Goal: Task Accomplishment & Management: Manage account settings

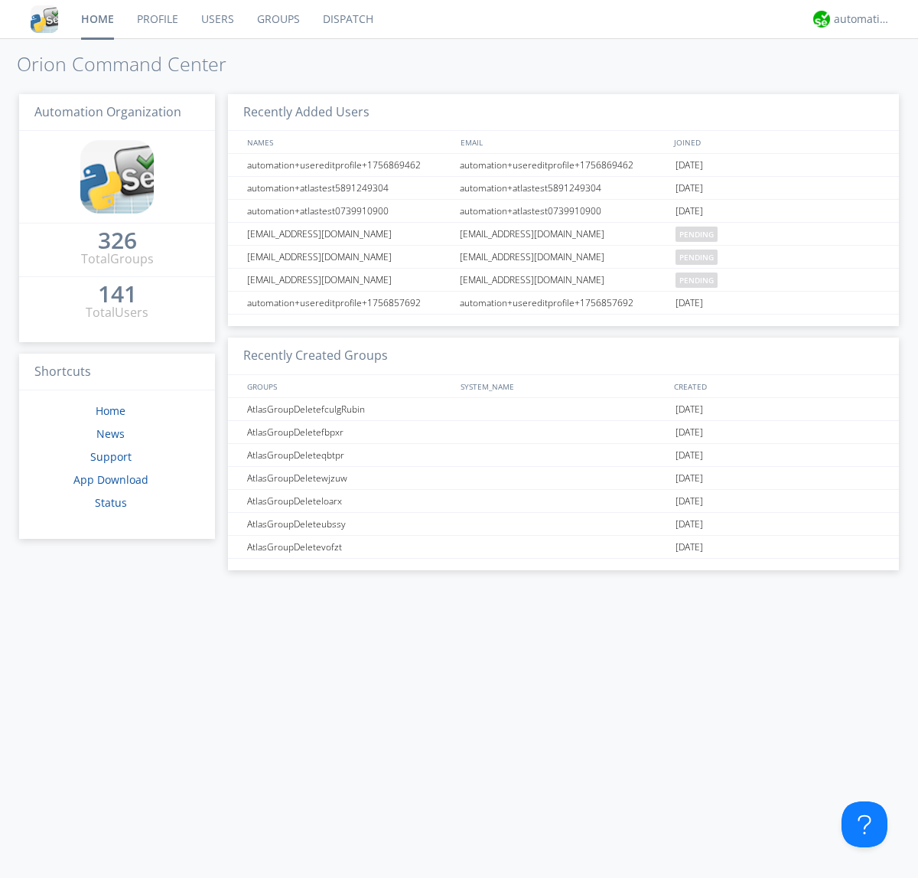
click at [217, 19] on link "Users" at bounding box center [218, 19] width 56 height 38
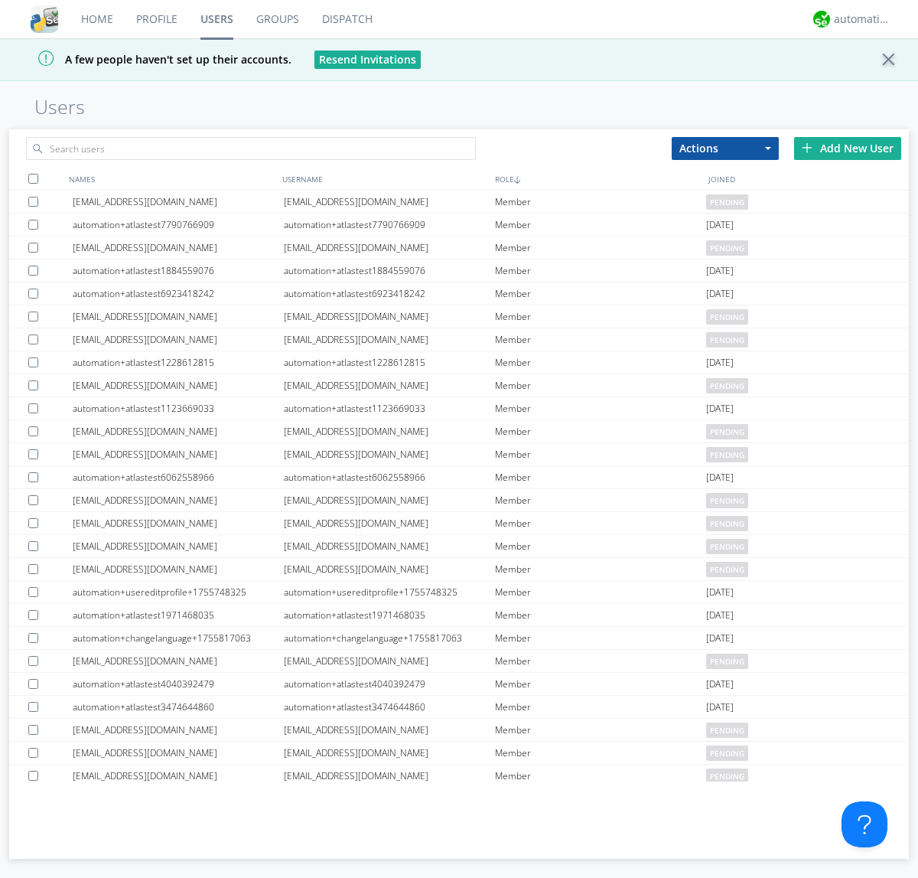
click at [848, 148] on div "Add New User" at bounding box center [847, 148] width 107 height 23
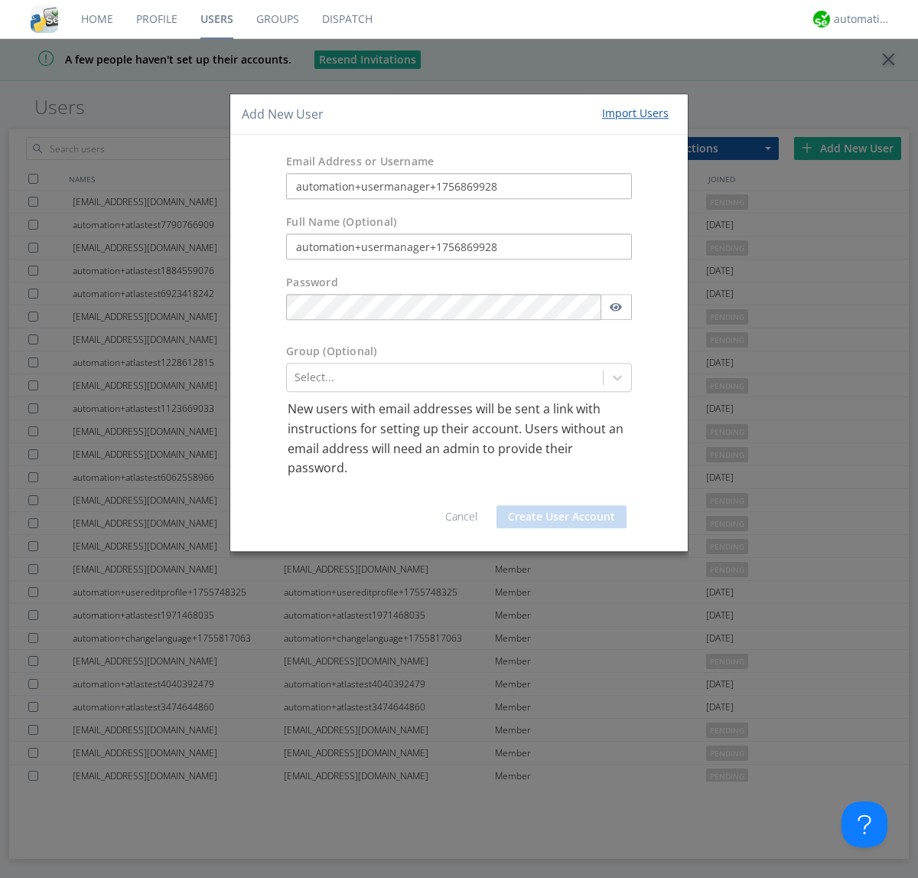
type input "automation+usermanager+1756869928"
click at [562, 516] on button "Create User Account" at bounding box center [562, 516] width 130 height 23
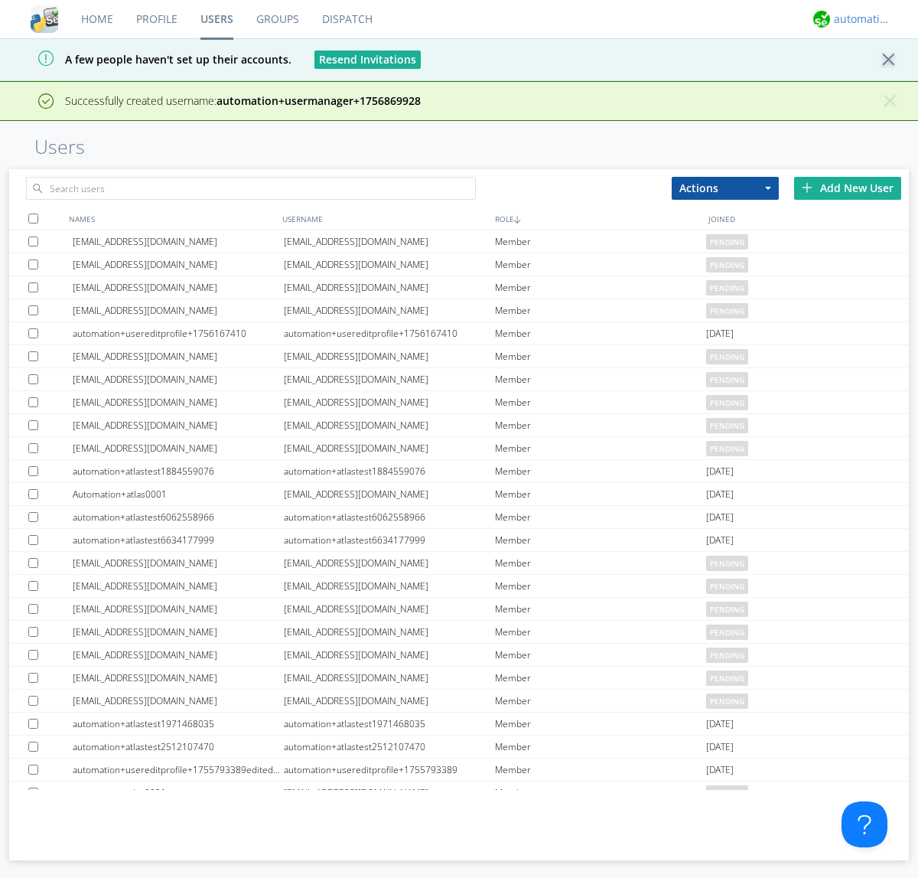
click at [859, 19] on div "automation+atlas" at bounding box center [862, 18] width 57 height 15
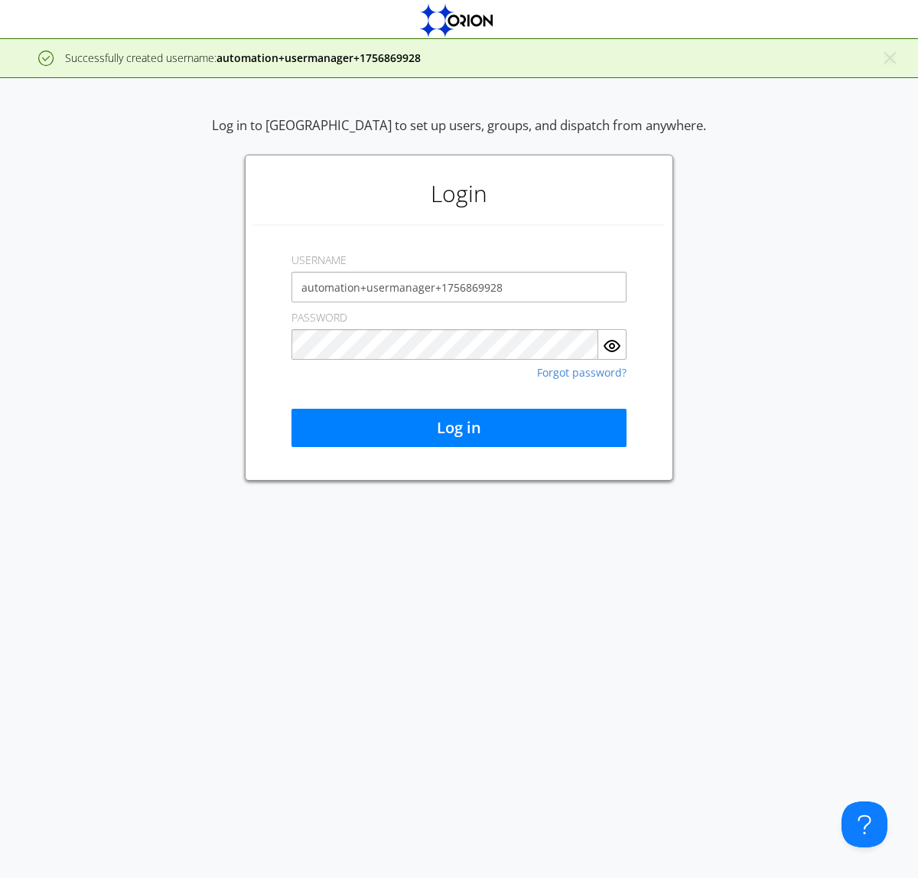
type input "automation+usermanager+1756869928"
click at [459, 428] on button "Log in" at bounding box center [459, 428] width 335 height 38
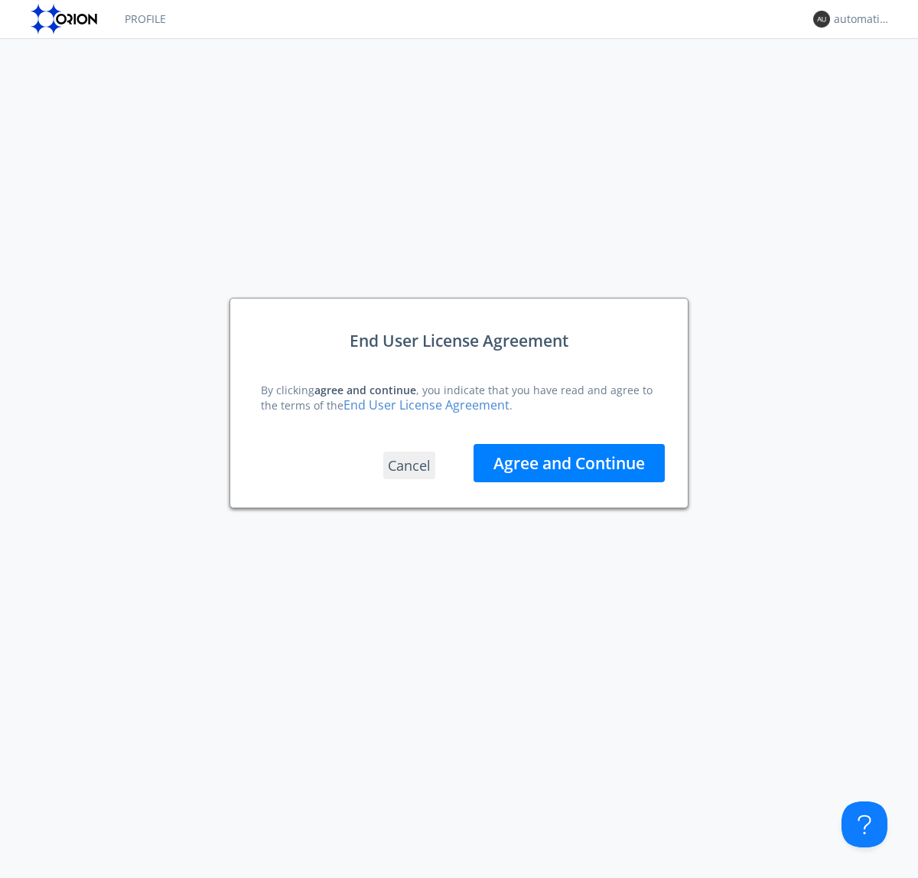
click at [569, 462] on button "Agree and Continue" at bounding box center [569, 463] width 191 height 38
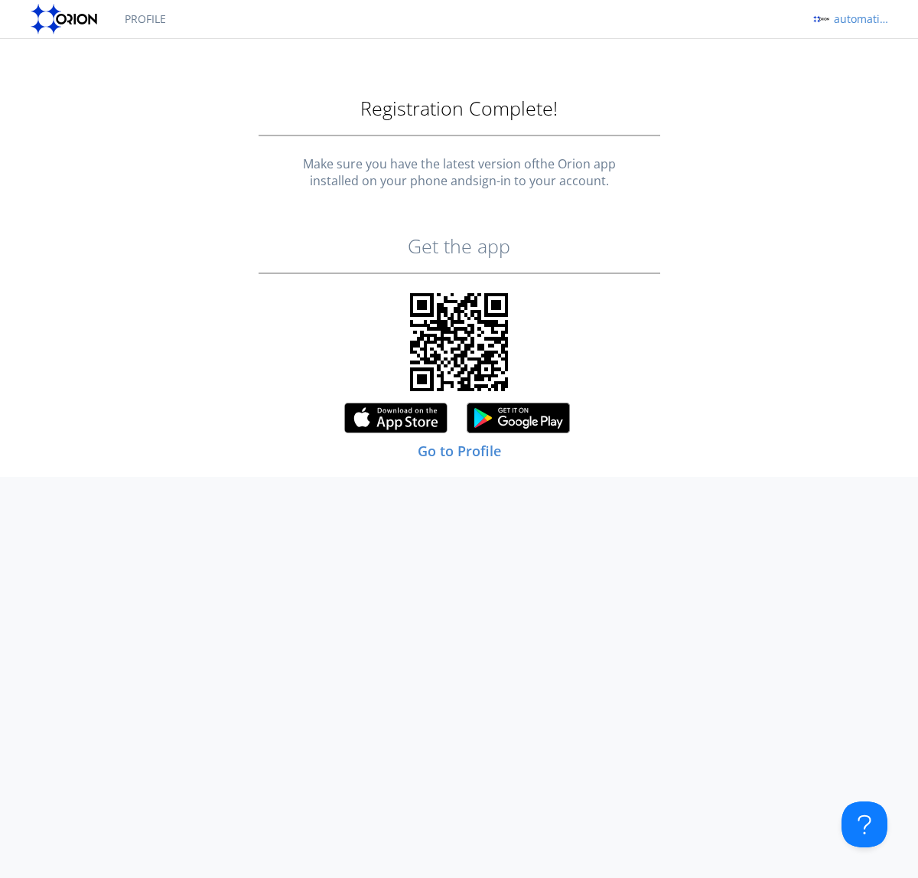
click at [859, 19] on div "automation+usermanager+1756869928" at bounding box center [862, 18] width 57 height 15
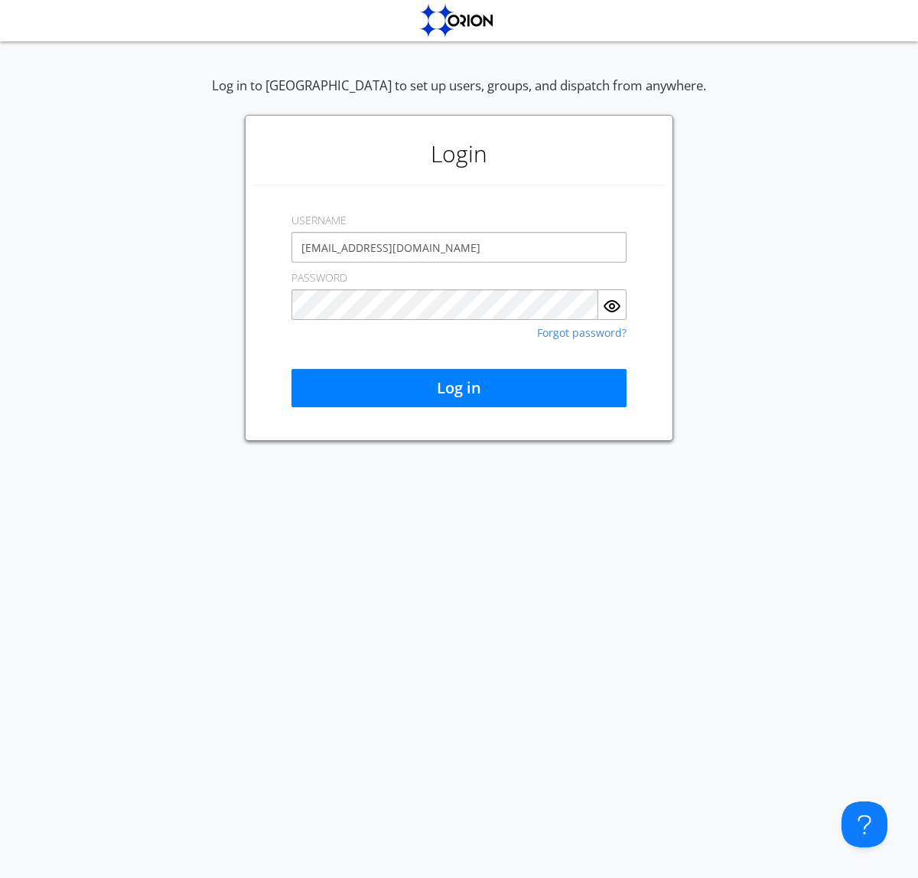
type input "[EMAIL_ADDRESS][DOMAIN_NAME]"
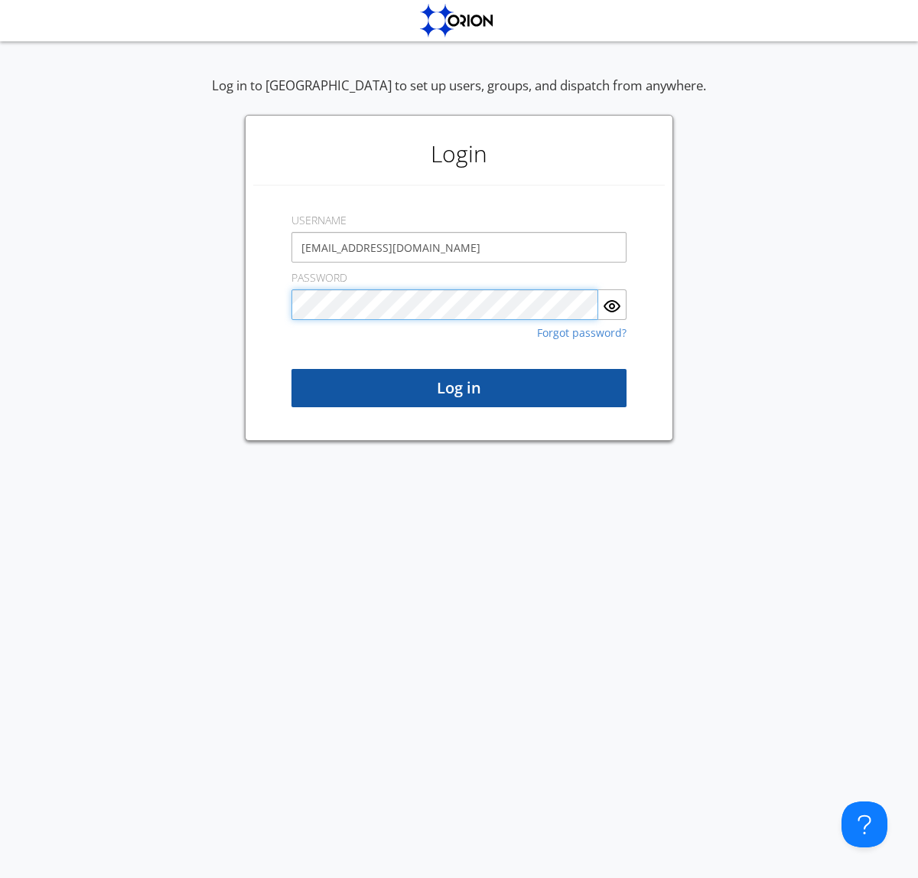
click at [459, 388] on button "Log in" at bounding box center [459, 388] width 335 height 38
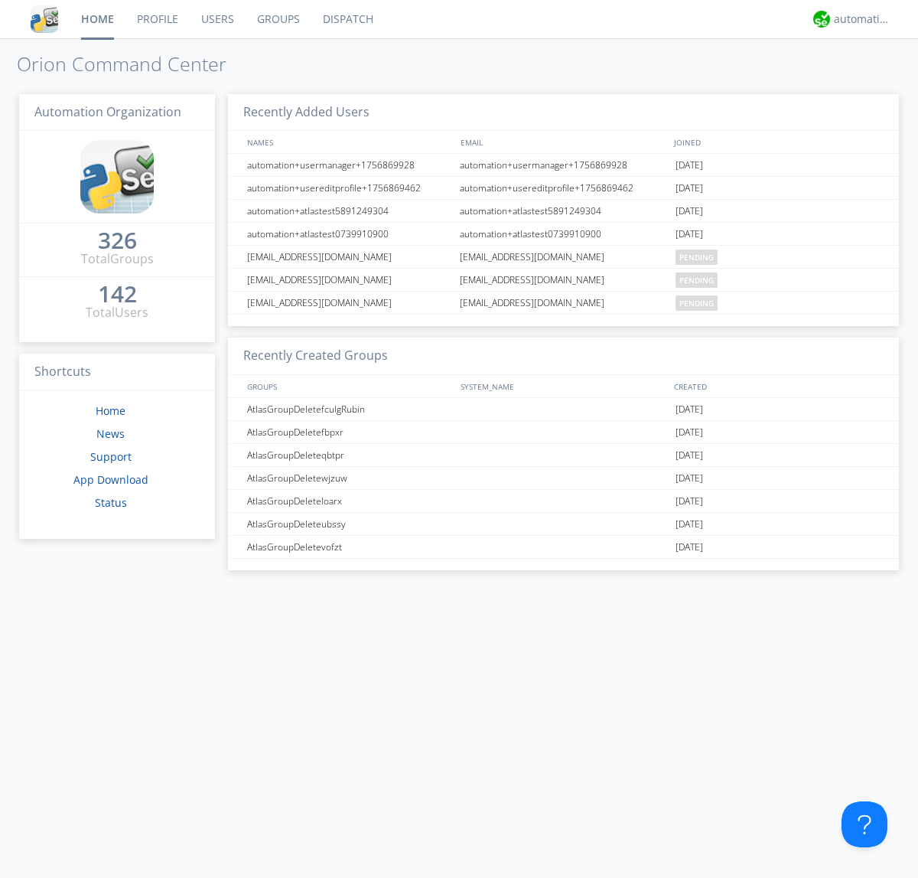
click at [217, 19] on link "Users" at bounding box center [218, 19] width 56 height 38
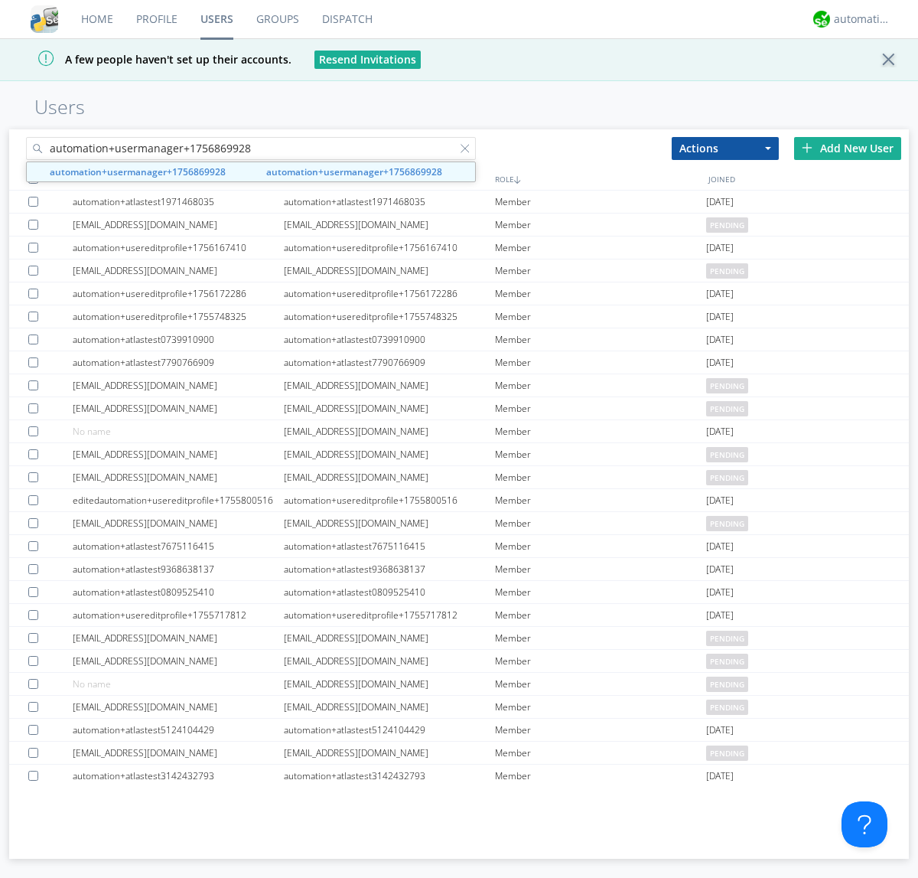
type input "automation+usermanager+1756869928"
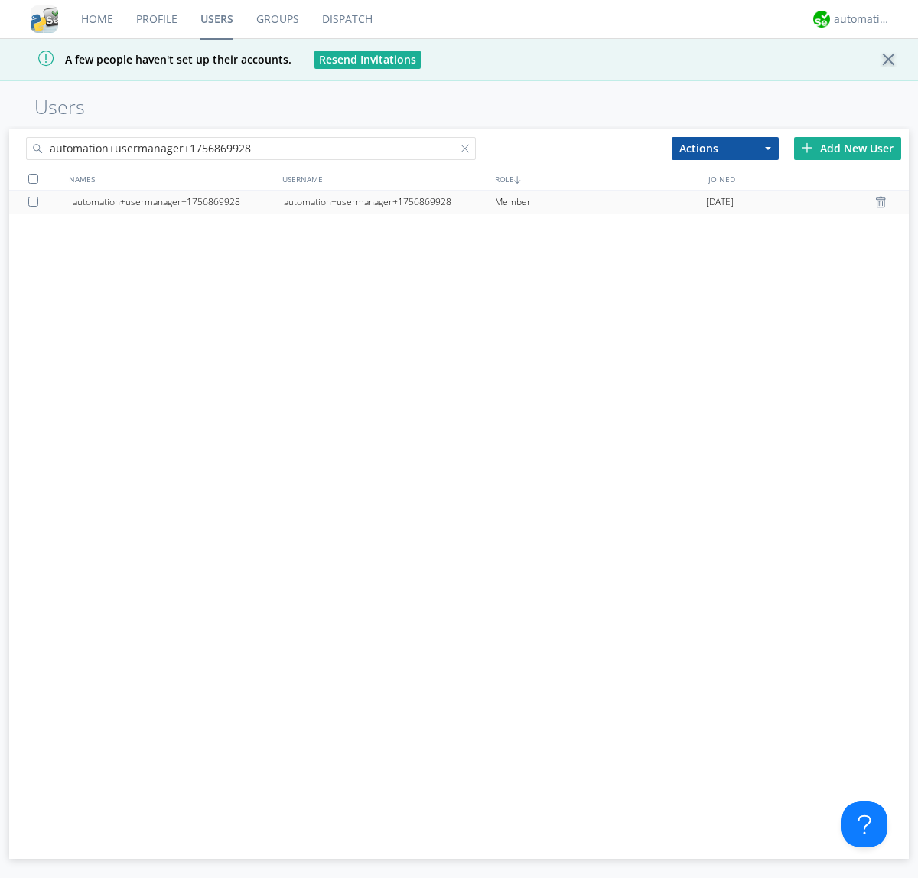
click at [389, 201] on div "automation+usermanager+1756869928" at bounding box center [389, 202] width 211 height 23
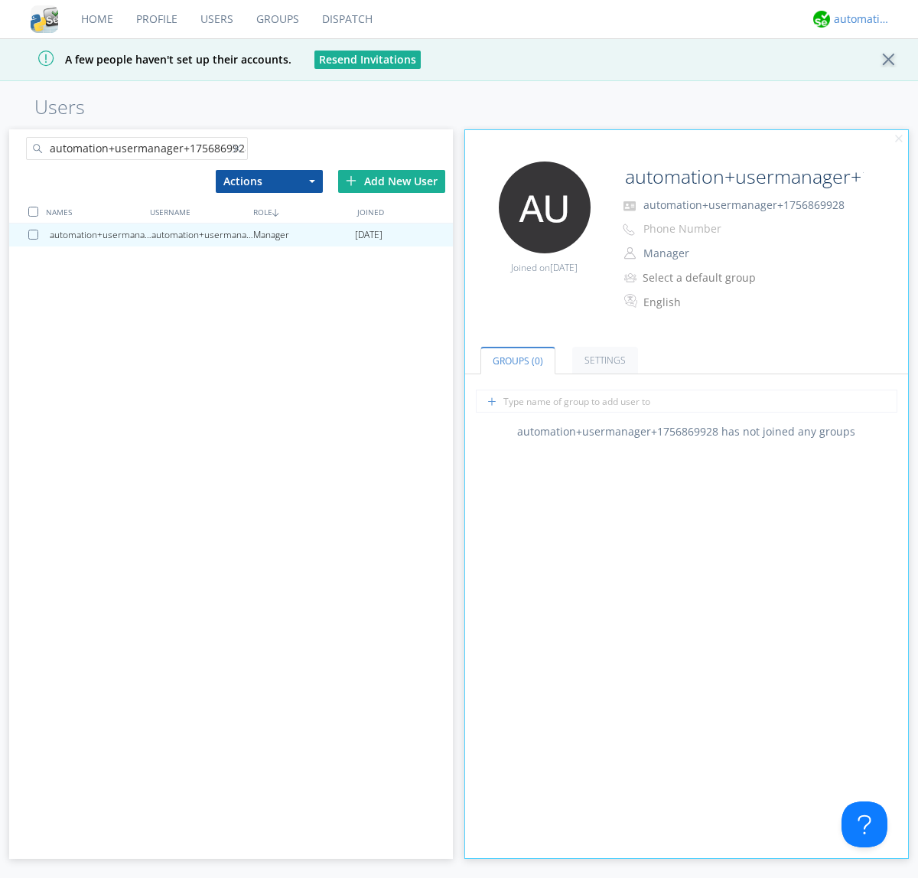
click at [859, 19] on div "automation+atlas" at bounding box center [862, 18] width 57 height 15
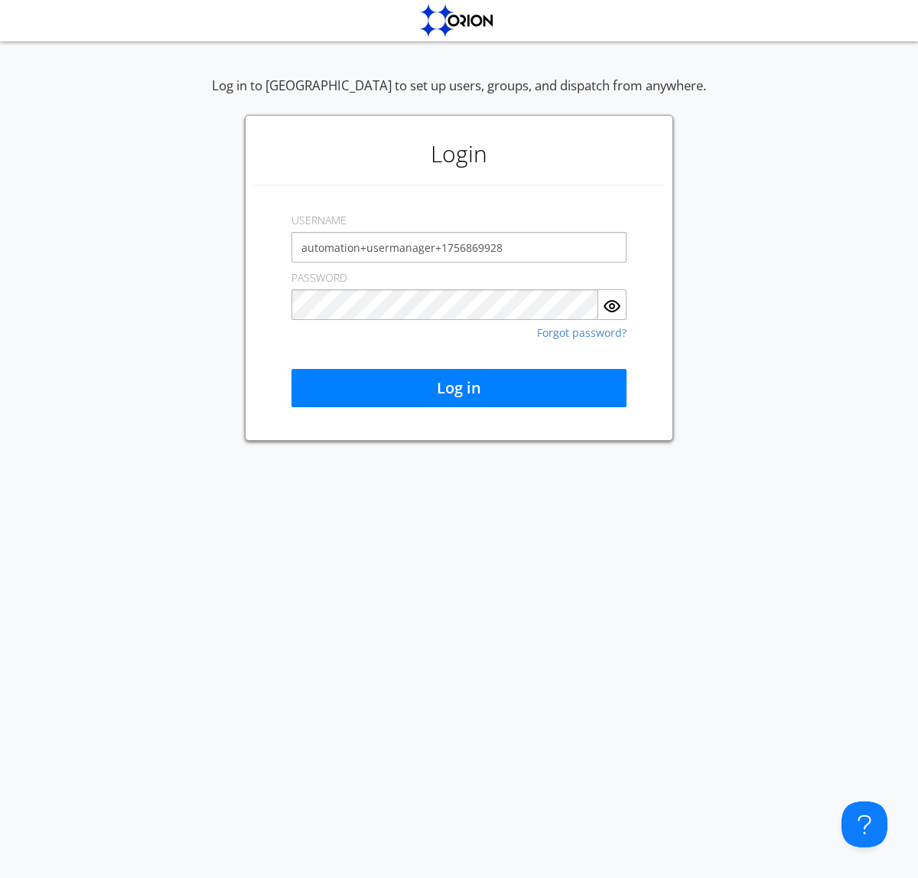
type input "automation+usermanager+1756869928"
click at [459, 388] on button "Log in" at bounding box center [459, 388] width 335 height 38
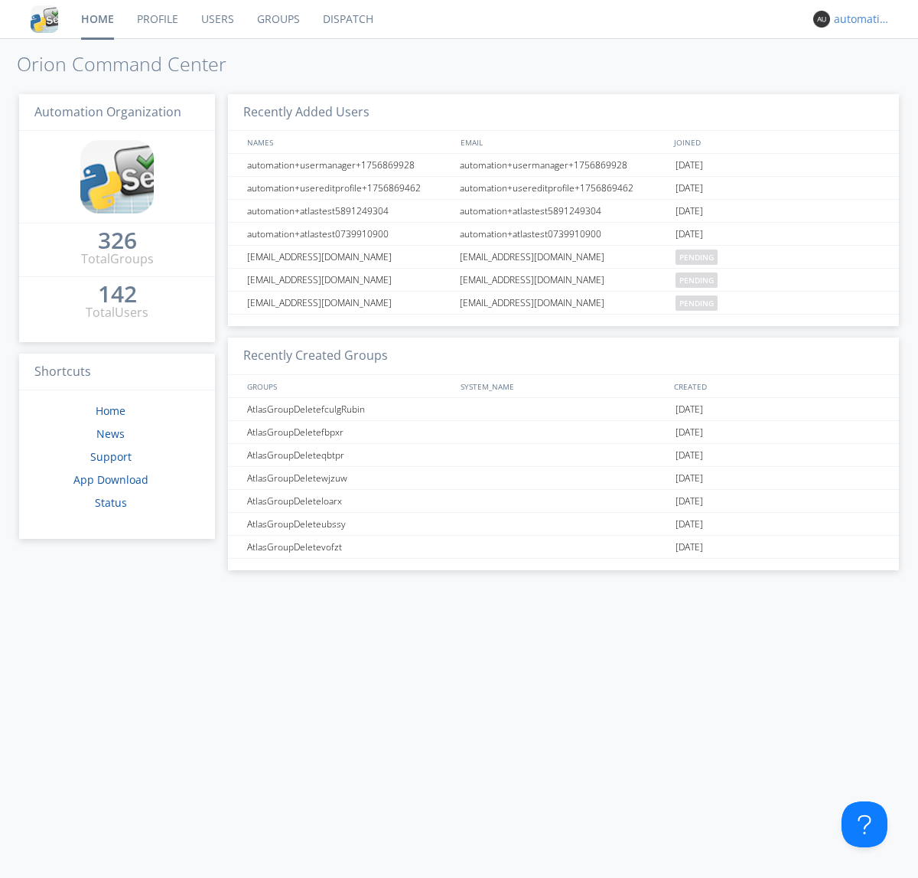
click at [859, 19] on div "automation+usermanager+1756869928" at bounding box center [862, 18] width 57 height 15
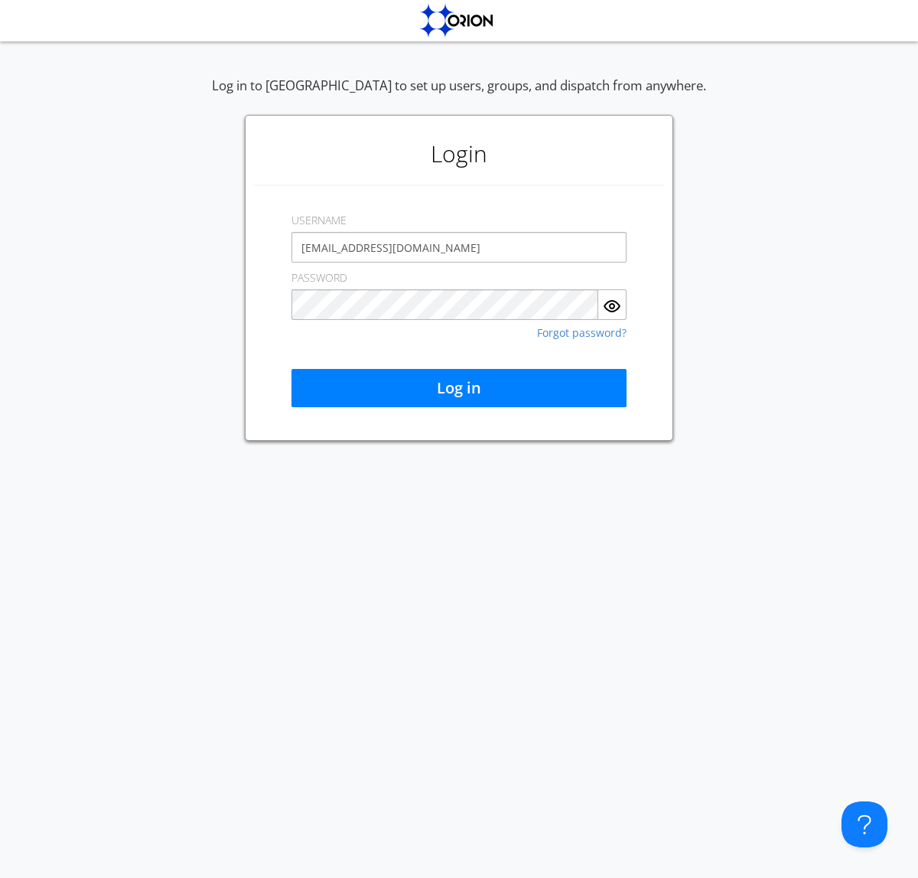
type input "[EMAIL_ADDRESS][DOMAIN_NAME]"
click at [459, 388] on button "Log in" at bounding box center [459, 388] width 335 height 38
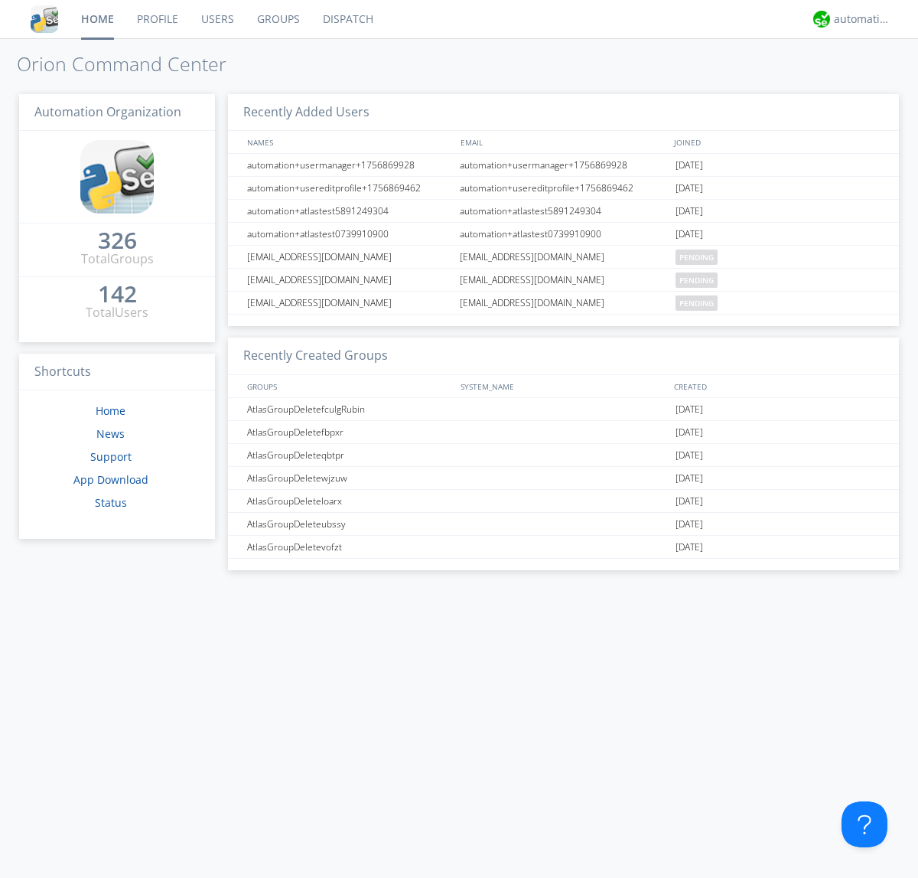
click at [217, 19] on link "Users" at bounding box center [218, 19] width 56 height 38
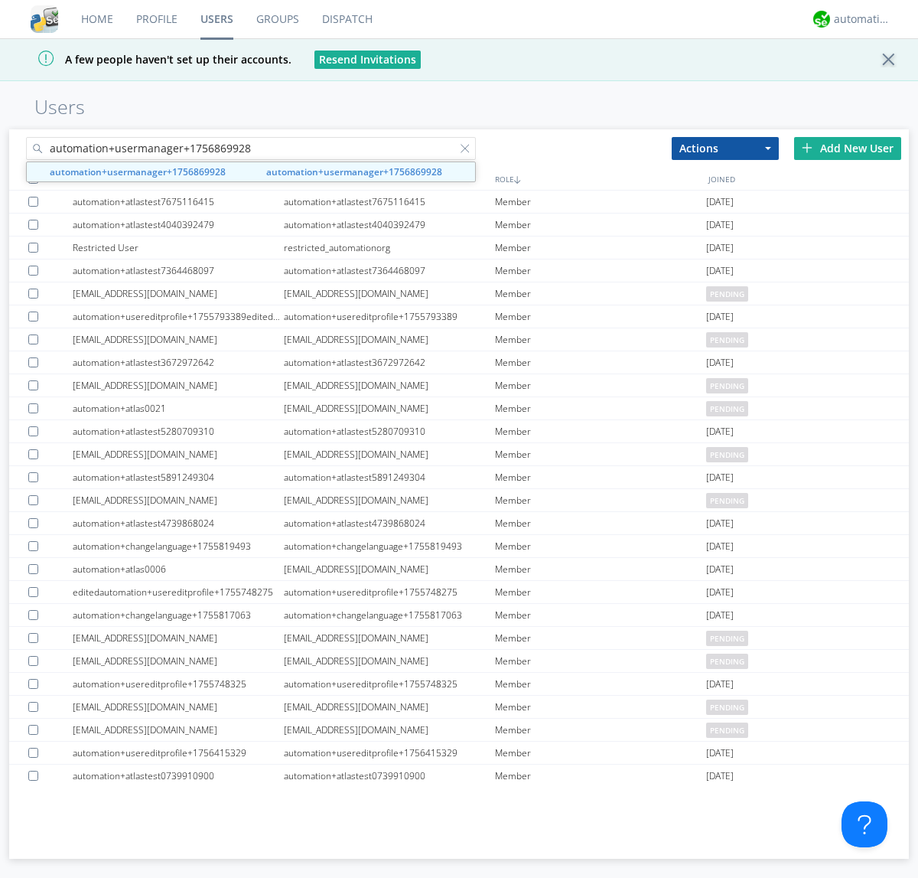
type input "automation+usermanager+1756869928"
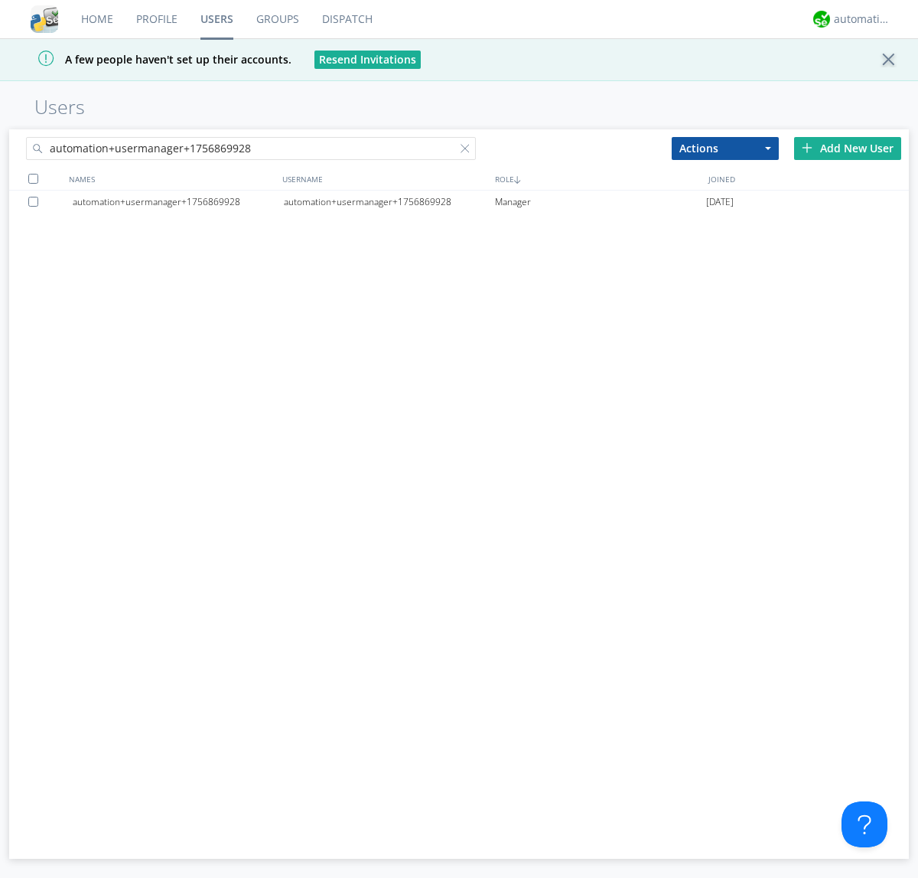
click at [36, 201] on div at bounding box center [35, 202] width 15 height 10
click at [725, 148] on button "Actions" at bounding box center [725, 148] width 107 height 23
click at [0, 0] on link "Delete User" at bounding box center [0, 0] width 0 height 0
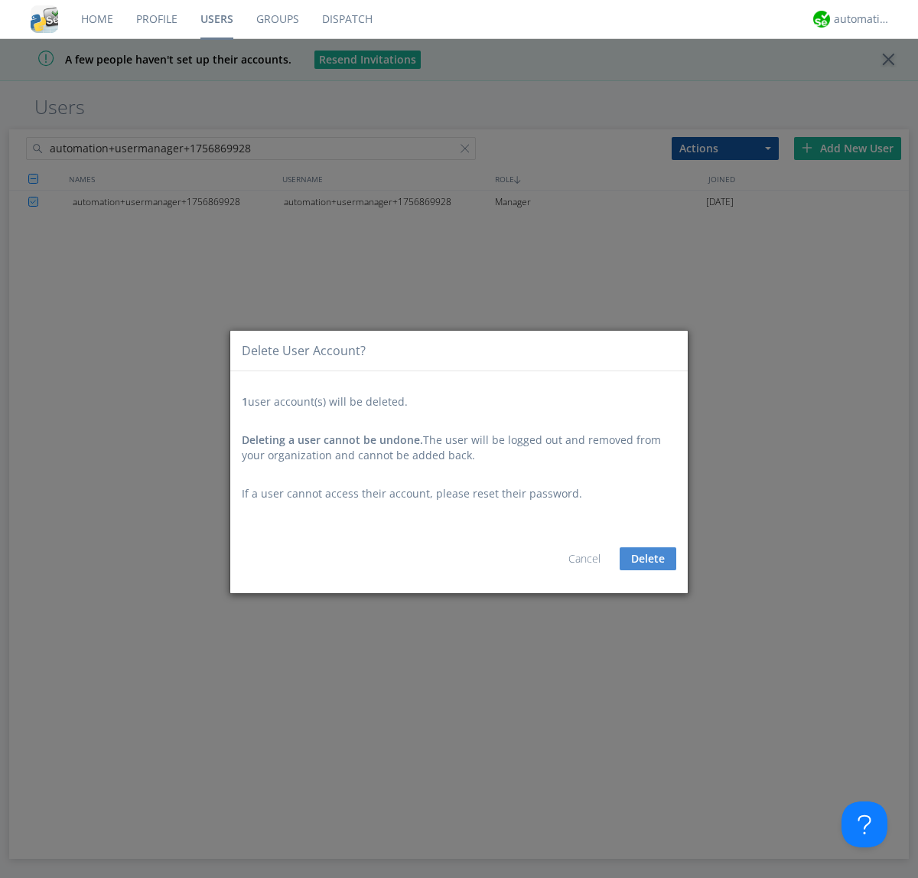
click at [648, 559] on button "Delete" at bounding box center [648, 558] width 57 height 23
